Goal: Book appointment/travel/reservation

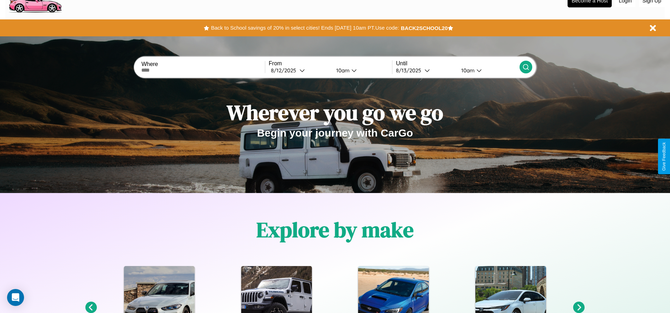
scroll to position [147, 0]
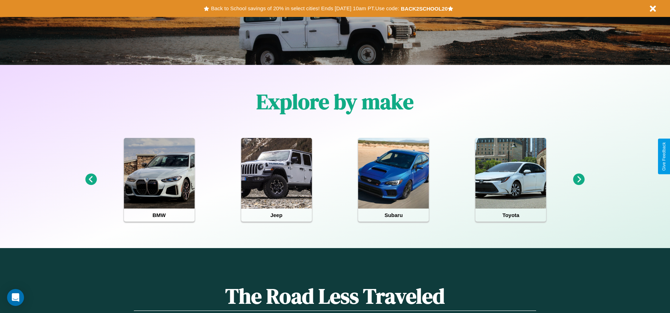
click at [579, 180] on icon at bounding box center [579, 180] width 12 height 12
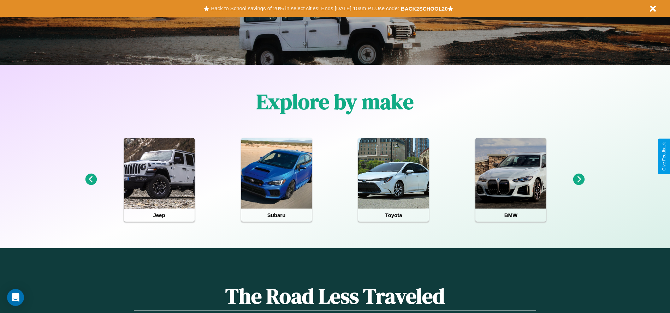
click at [579, 180] on icon at bounding box center [579, 180] width 12 height 12
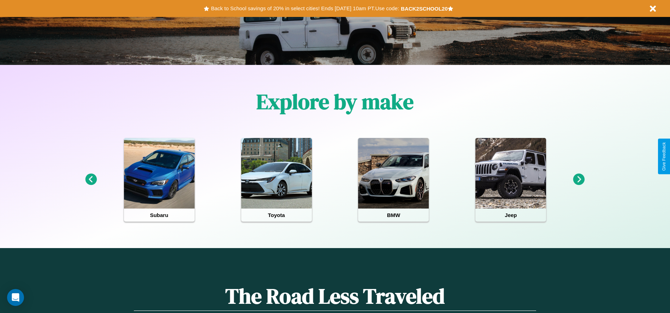
click at [579, 180] on icon at bounding box center [579, 180] width 12 height 12
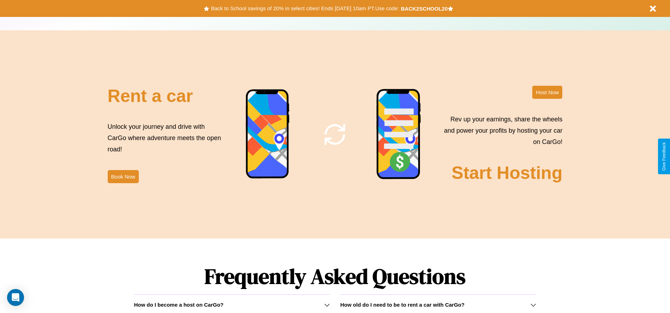
scroll to position [854, 0]
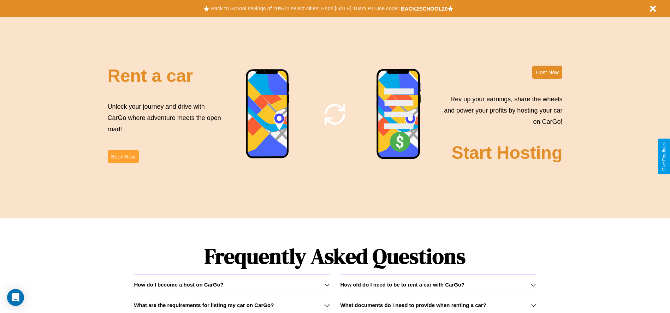
click at [123, 156] on button "Book Now" at bounding box center [123, 156] width 31 height 13
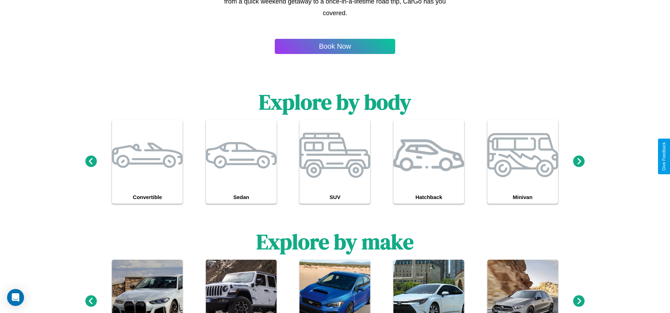
scroll to position [45, 0]
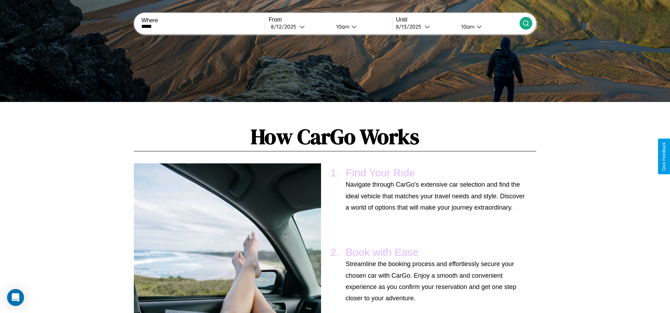
type input "*****"
click at [526, 23] on icon at bounding box center [525, 23] width 7 height 7
